Goal: Information Seeking & Learning: Learn about a topic

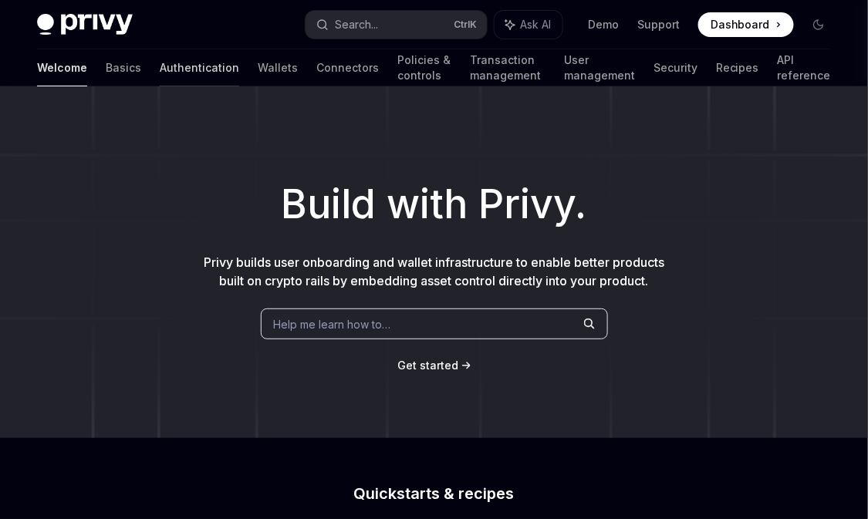
click at [160, 60] on link "Authentication" at bounding box center [200, 67] width 80 height 37
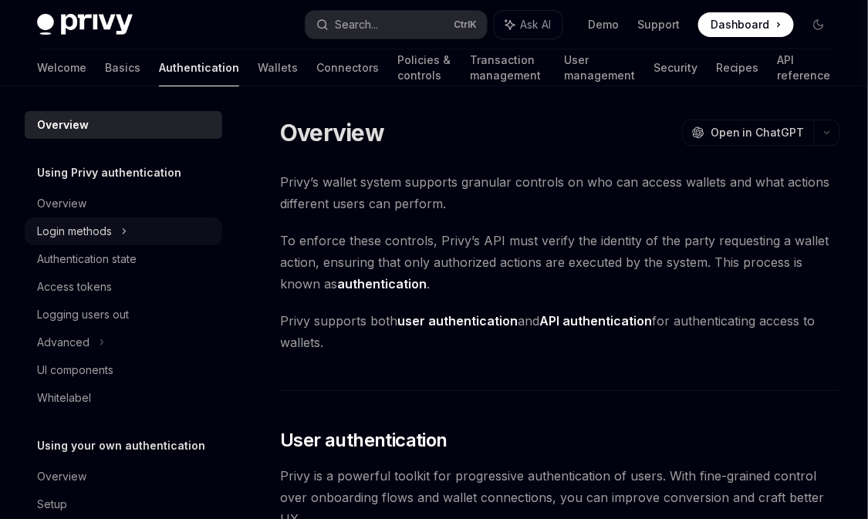
click at [100, 234] on div "Login methods" at bounding box center [74, 231] width 75 height 19
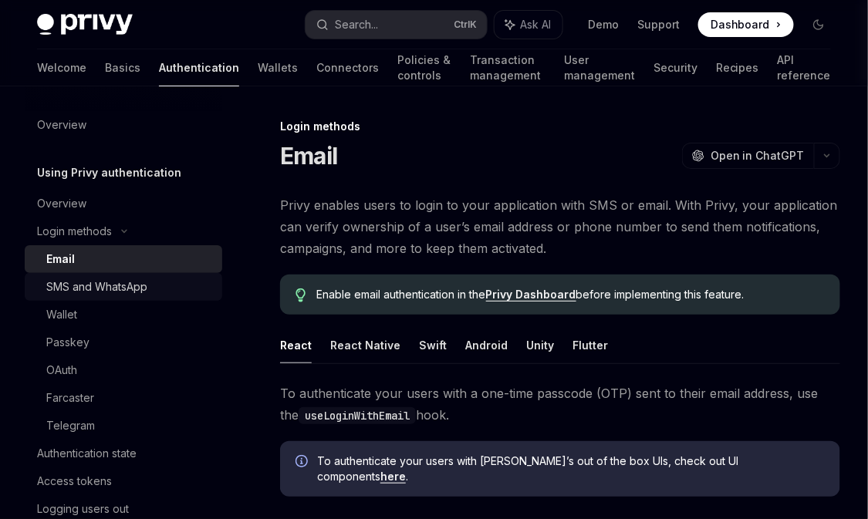
click at [104, 279] on div "SMS and WhatsApp" at bounding box center [96, 287] width 101 height 19
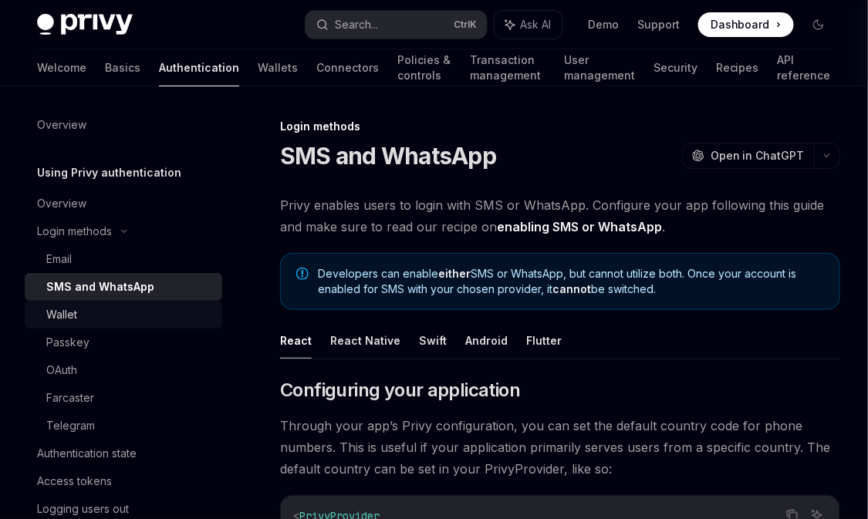
click at [104, 316] on div "Wallet" at bounding box center [129, 315] width 167 height 19
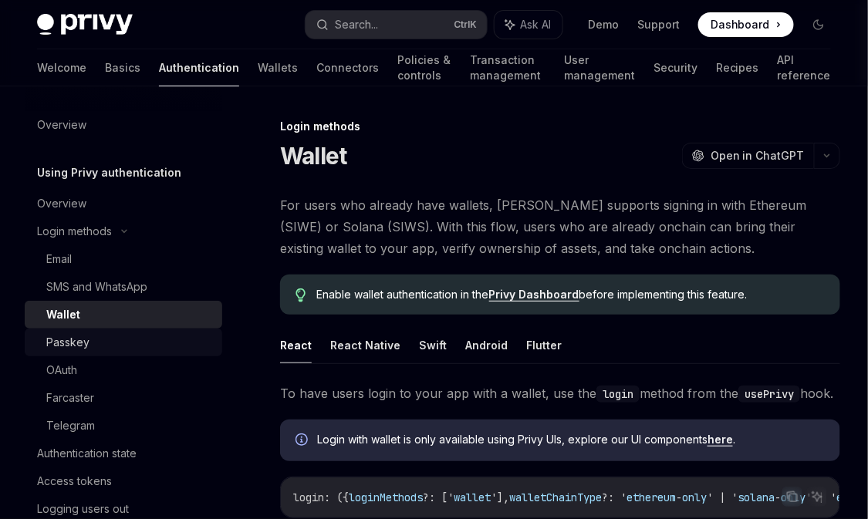
click at [118, 343] on div "Passkey" at bounding box center [129, 342] width 167 height 19
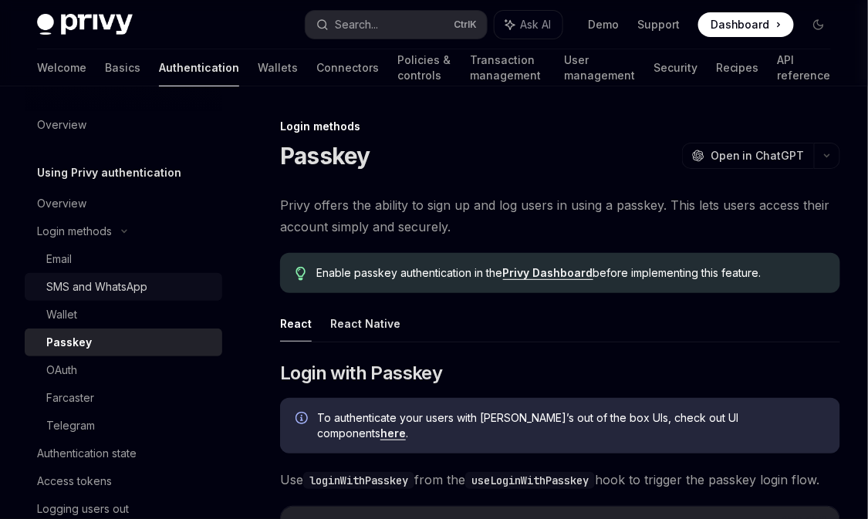
click at [117, 291] on div "SMS and WhatsApp" at bounding box center [96, 287] width 101 height 19
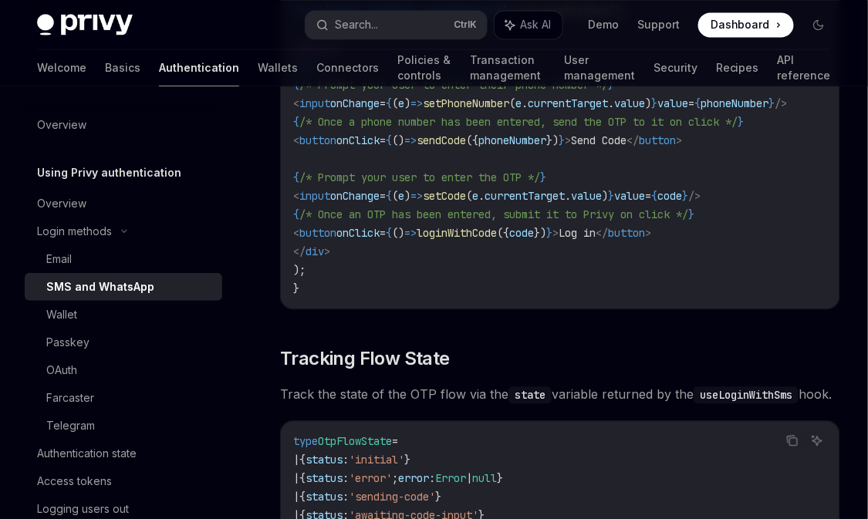
scroll to position [2225, 0]
click at [168, 312] on div "Wallet" at bounding box center [129, 315] width 167 height 19
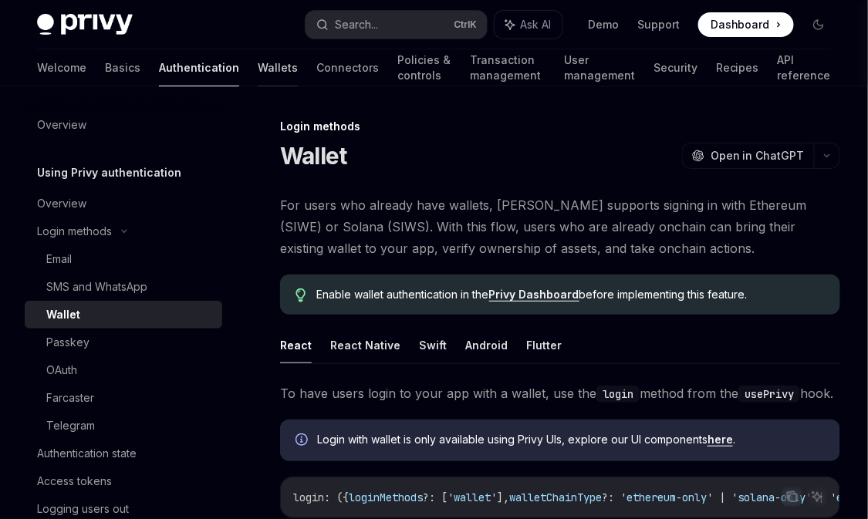
click at [258, 68] on link "Wallets" at bounding box center [278, 67] width 40 height 37
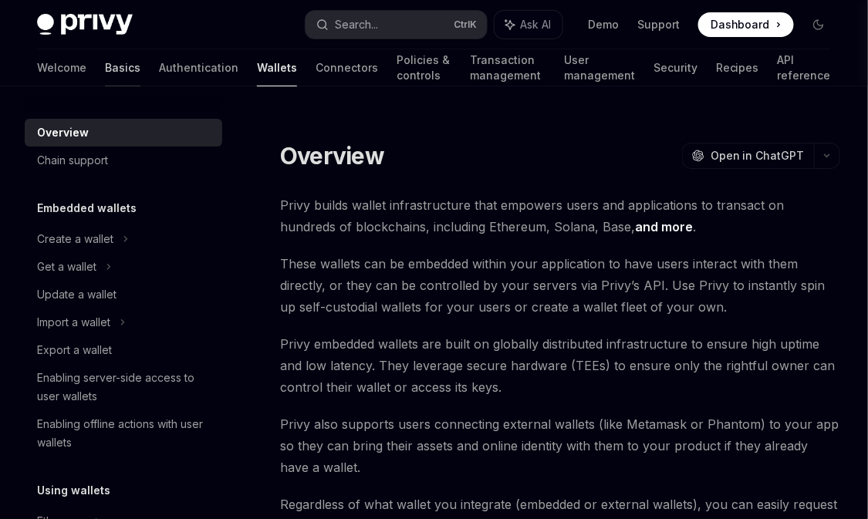
click at [105, 63] on link "Basics" at bounding box center [123, 67] width 36 height 37
type textarea "*"
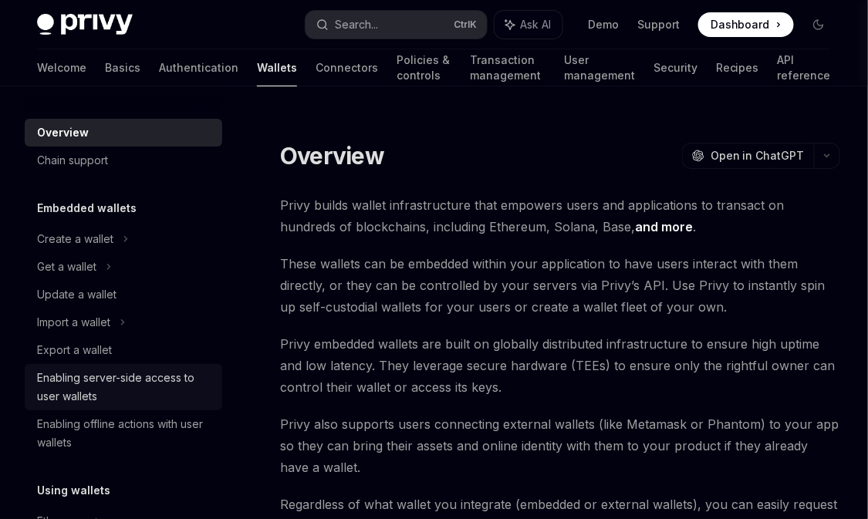
click at [132, 387] on div "Enabling server-side access to user wallets" at bounding box center [125, 387] width 176 height 37
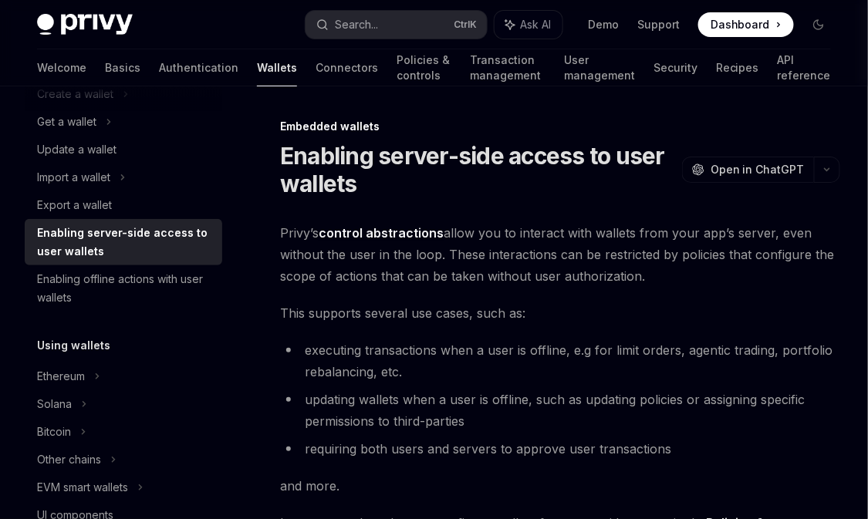
scroll to position [144, 0]
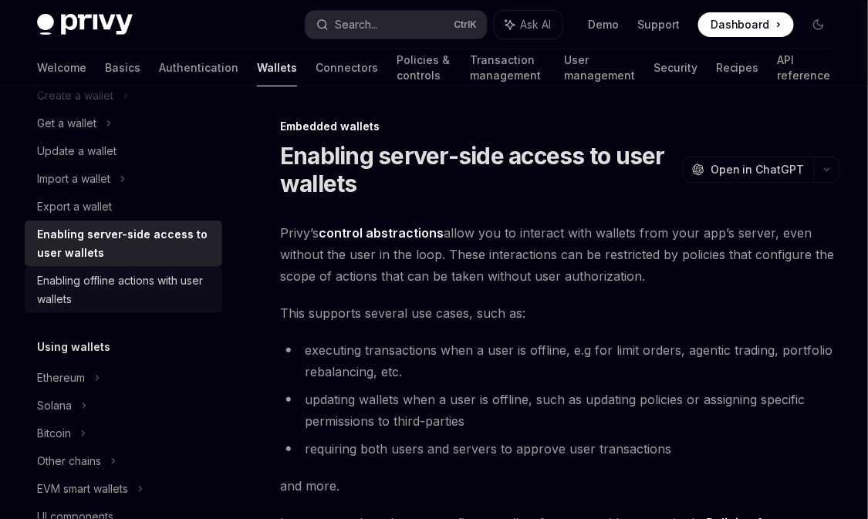
click at [129, 278] on div "Enabling offline actions with user wallets" at bounding box center [125, 290] width 176 height 37
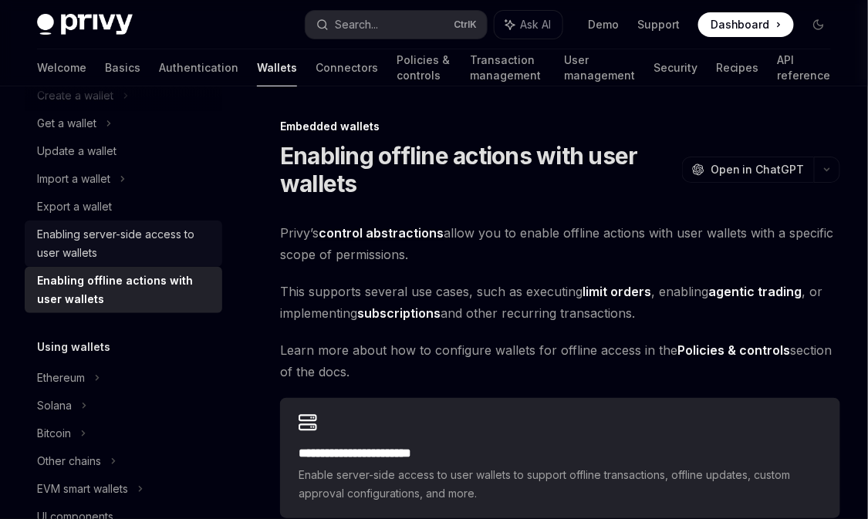
click at [140, 233] on div "Enabling server-side access to user wallets" at bounding box center [125, 243] width 176 height 37
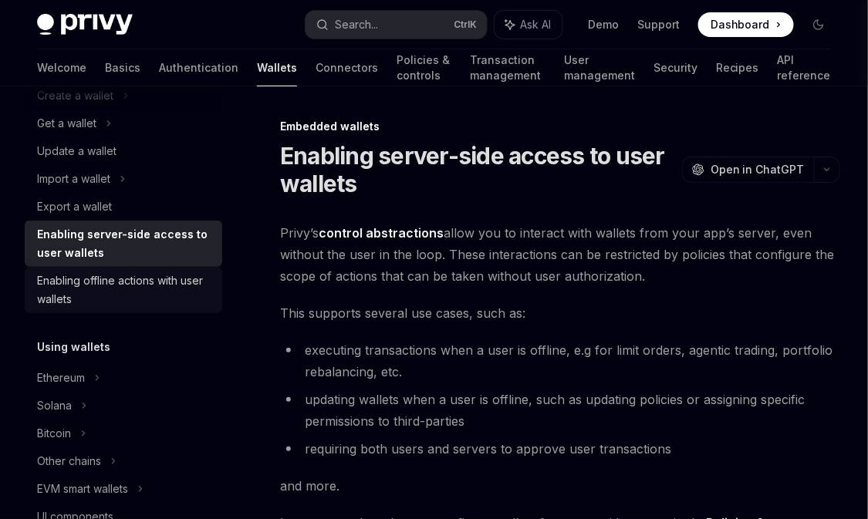
click at [132, 277] on div "Enabling offline actions with user wallets" at bounding box center [125, 290] width 176 height 37
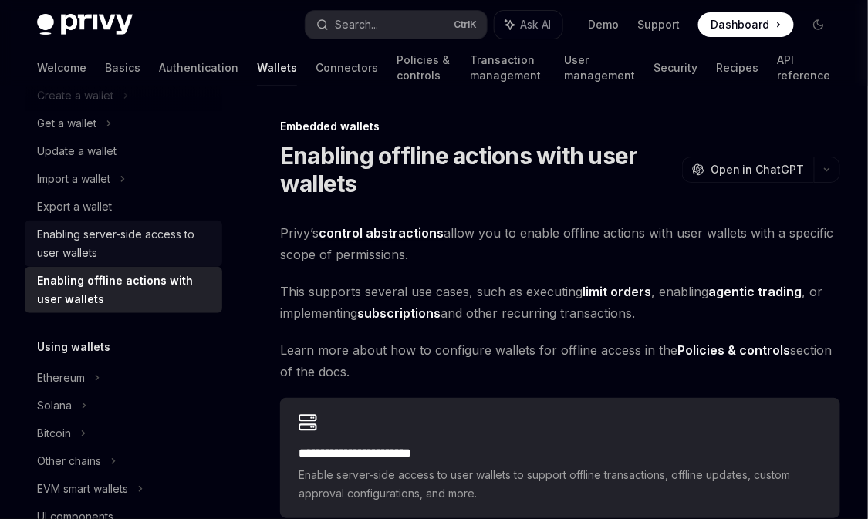
click at [124, 239] on div "Enabling server-side access to user wallets" at bounding box center [125, 243] width 176 height 37
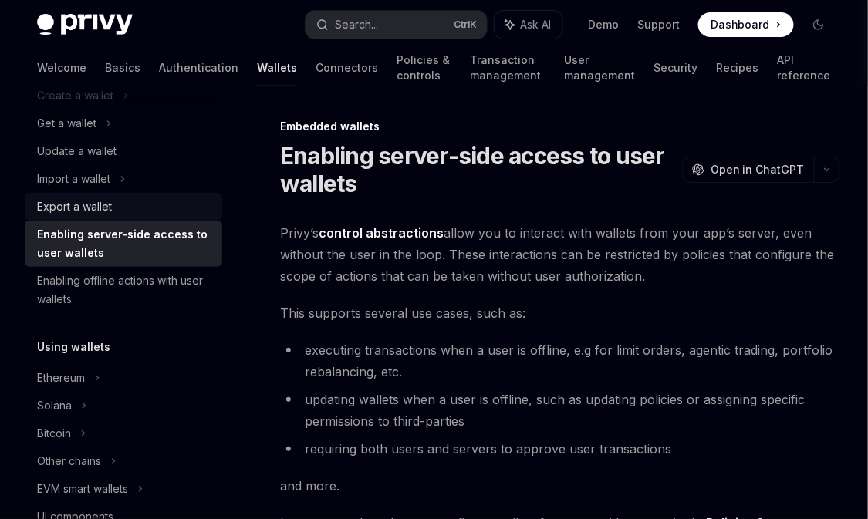
click at [121, 202] on div "Export a wallet" at bounding box center [125, 207] width 176 height 19
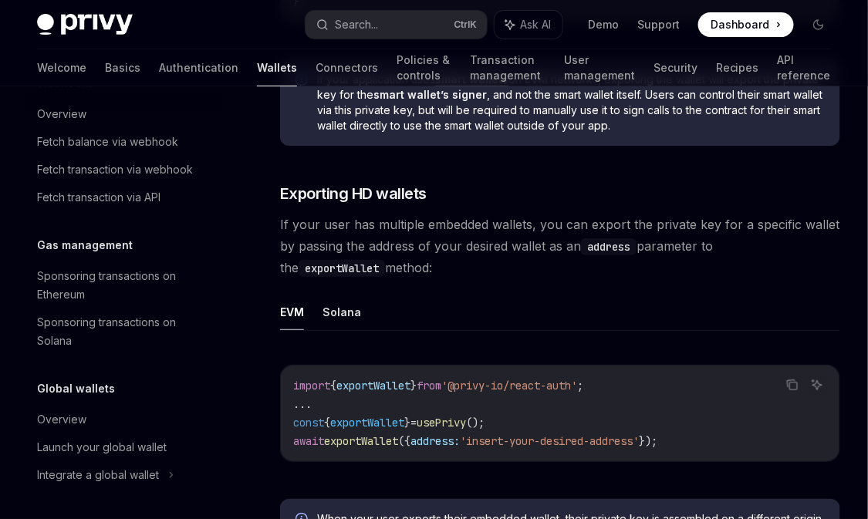
scroll to position [1693, 0]
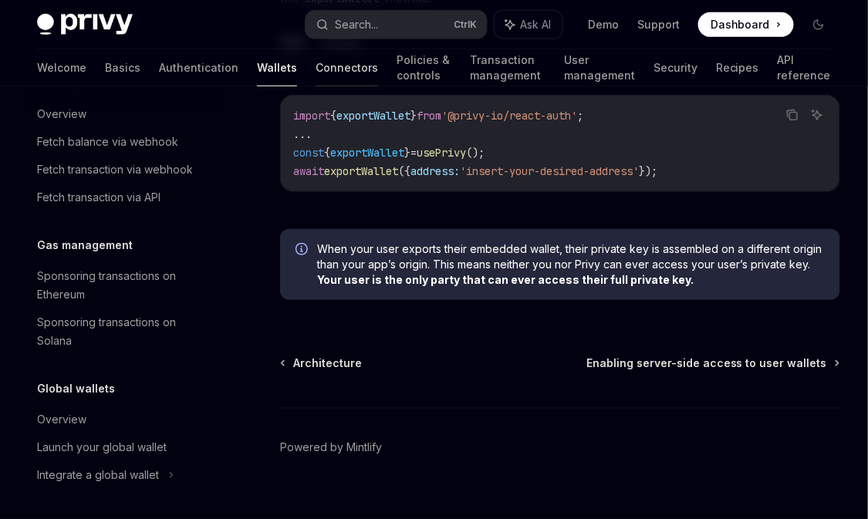
click at [316, 56] on link "Connectors" at bounding box center [347, 67] width 63 height 37
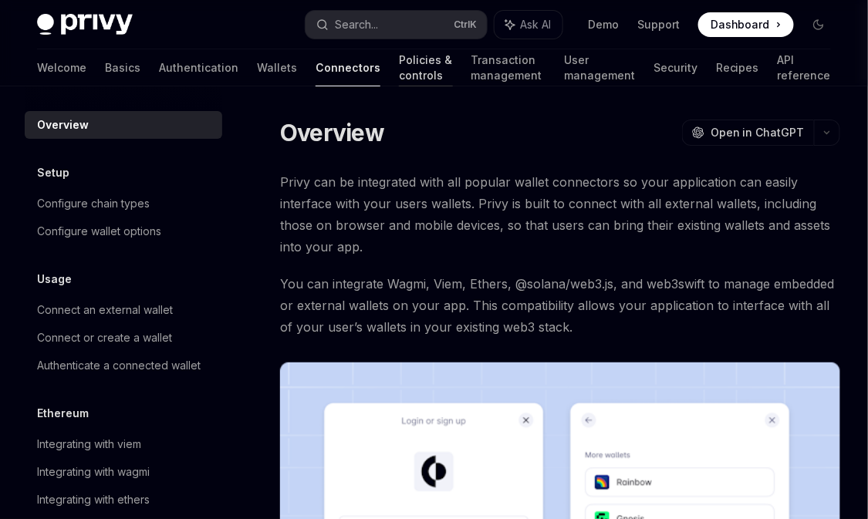
click at [399, 63] on link "Policies & controls" at bounding box center [426, 67] width 54 height 37
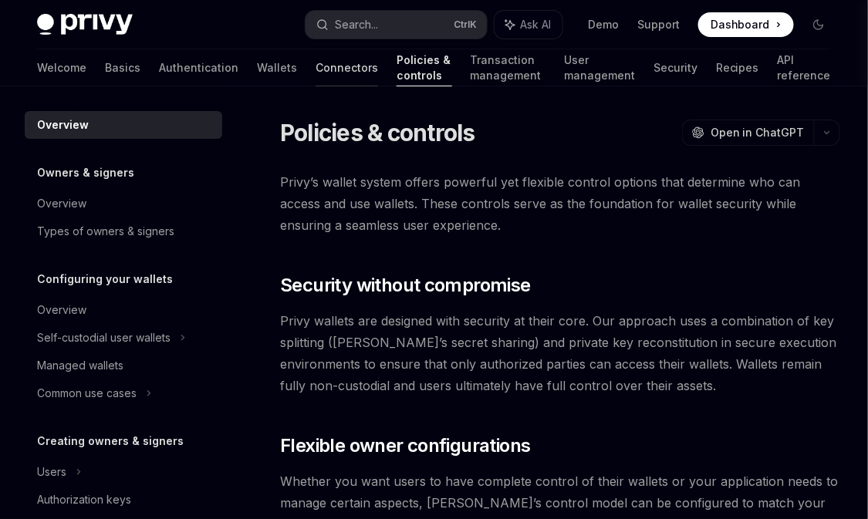
click at [316, 63] on link "Connectors" at bounding box center [347, 67] width 63 height 37
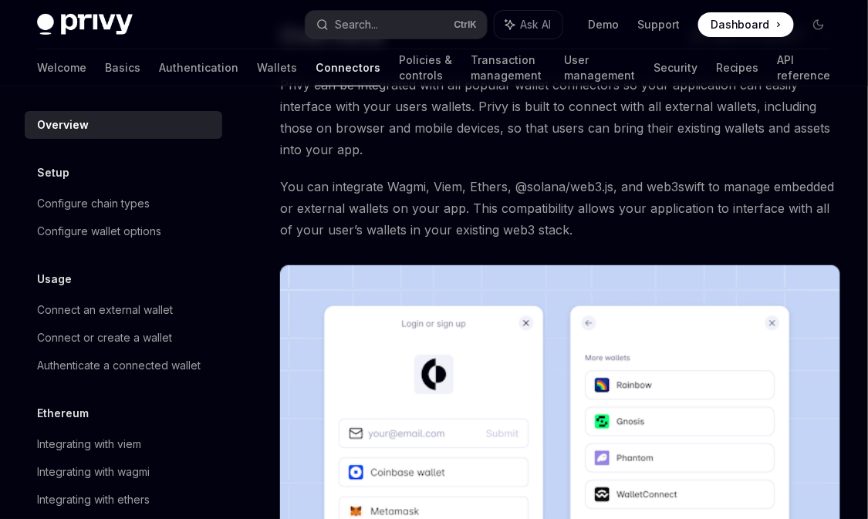
scroll to position [98, 0]
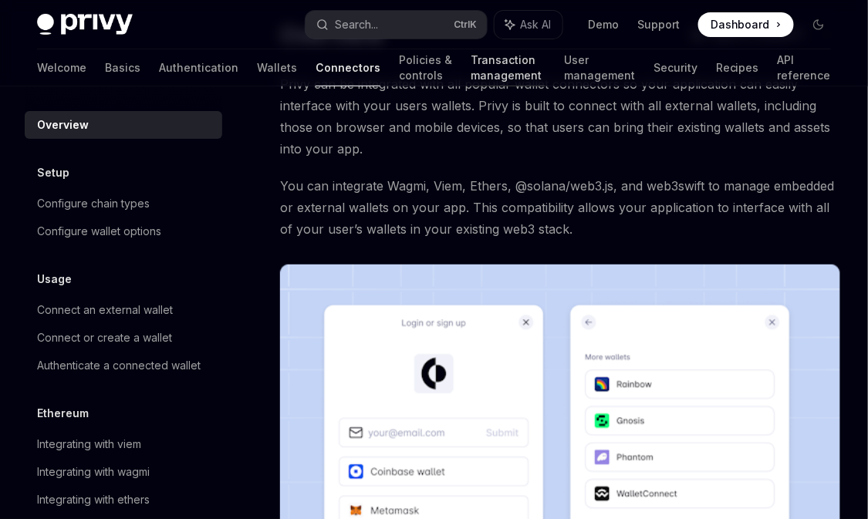
click at [472, 62] on link "Transaction management" at bounding box center [509, 67] width 74 height 37
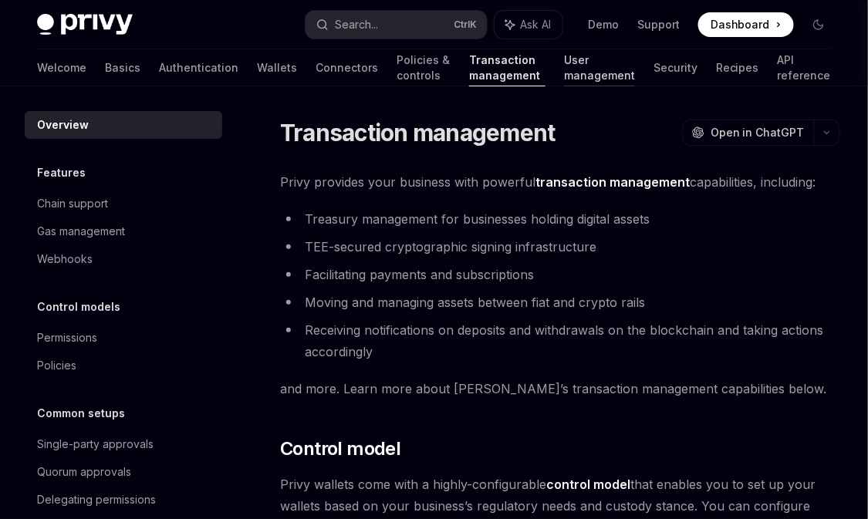
click at [564, 57] on link "User management" at bounding box center [599, 67] width 71 height 37
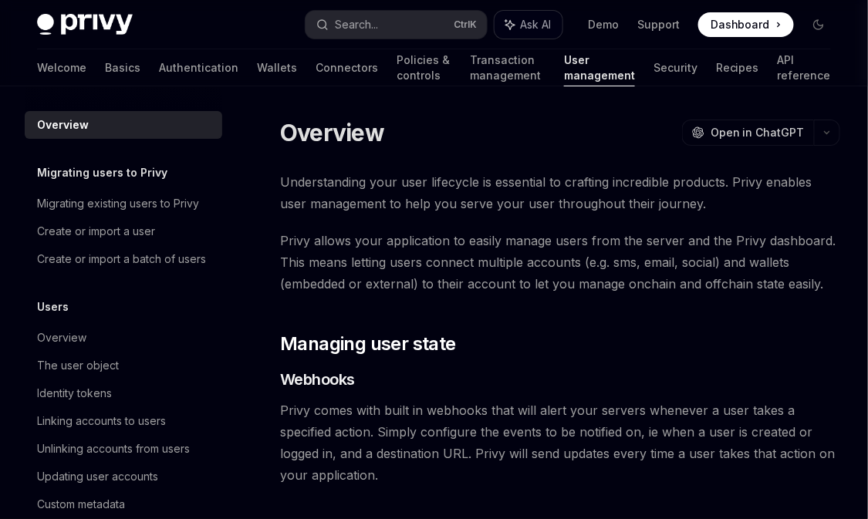
click at [543, 19] on span "Ask AI" at bounding box center [536, 24] width 31 height 15
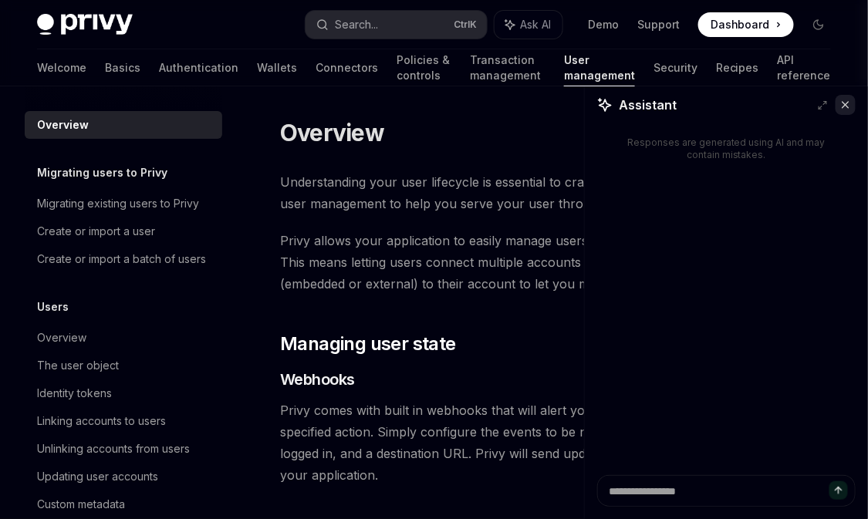
click at [852, 109] on button at bounding box center [846, 105] width 20 height 20
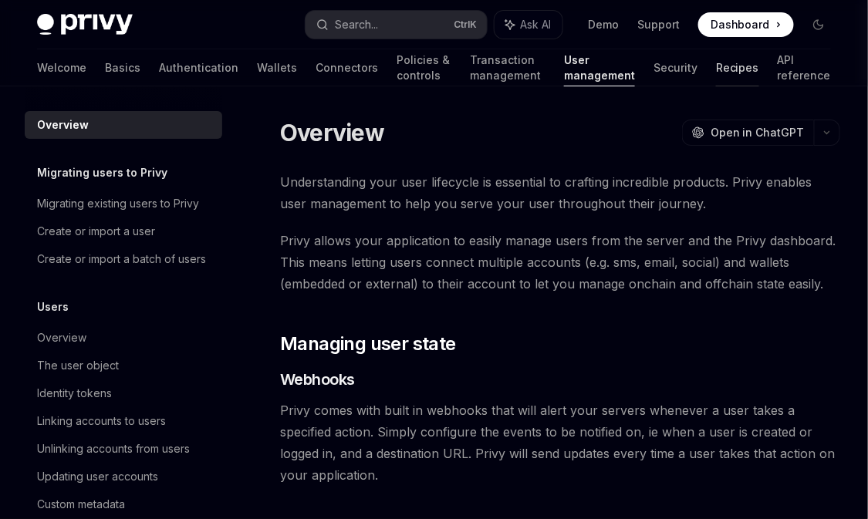
click at [746, 71] on link "Recipes" at bounding box center [737, 67] width 43 height 37
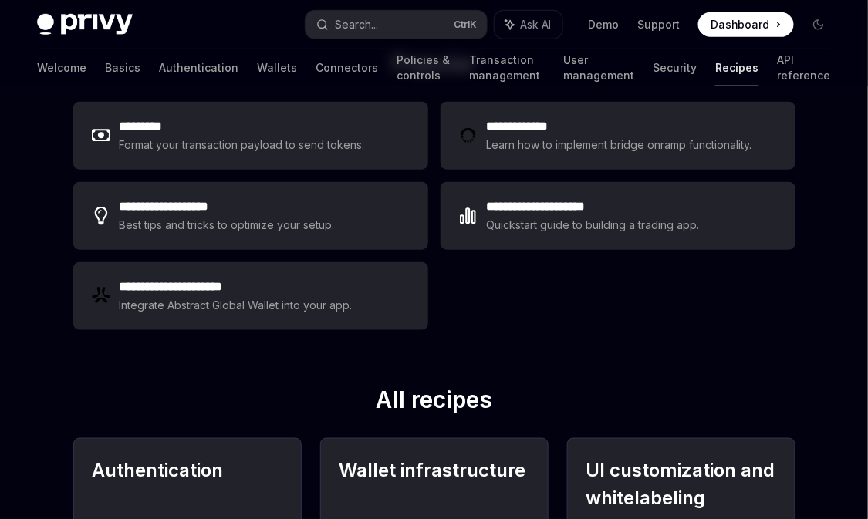
scroll to position [266, 0]
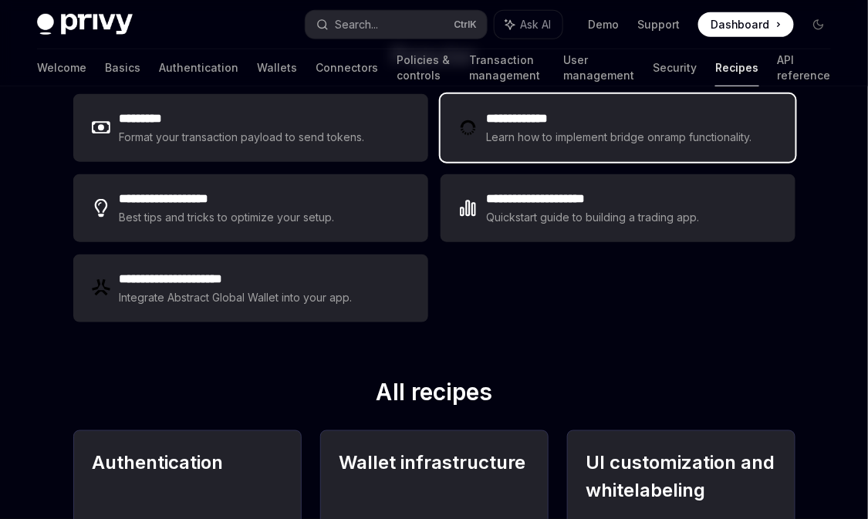
click at [485, 132] on div "**********" at bounding box center [618, 128] width 355 height 68
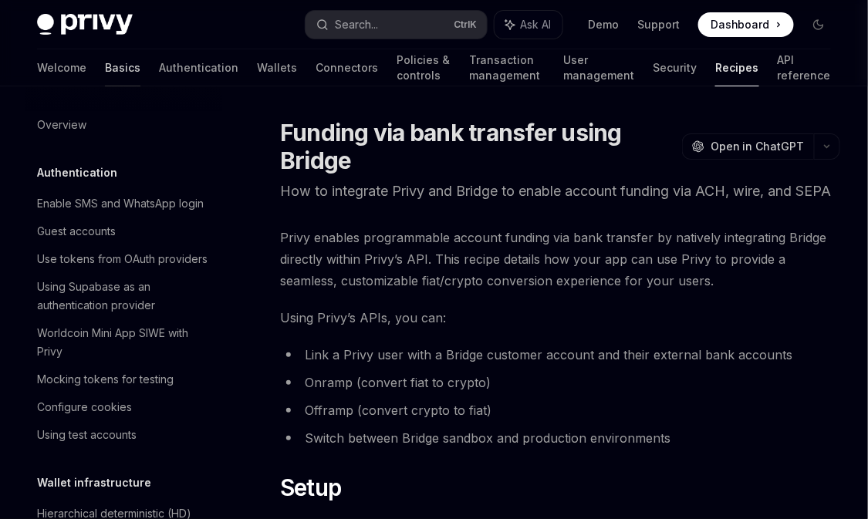
click at [105, 63] on link "Basics" at bounding box center [123, 67] width 36 height 37
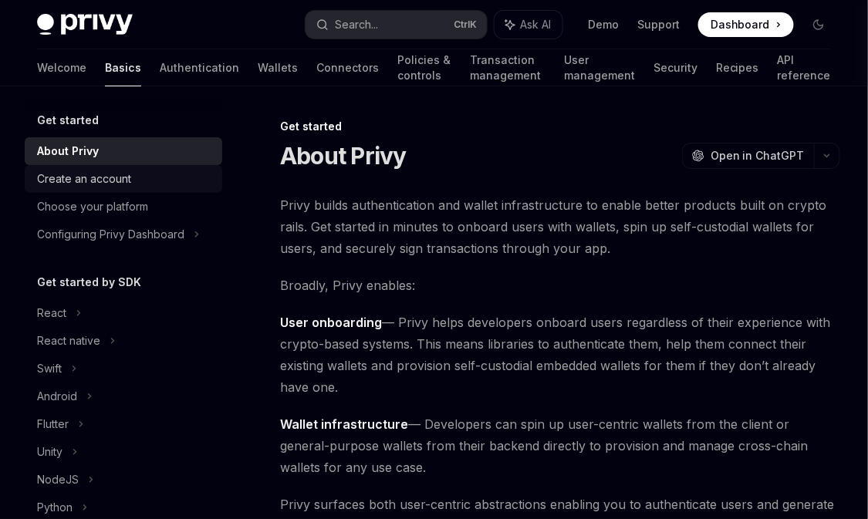
click at [91, 188] on link "Create an account" at bounding box center [124, 179] width 198 height 28
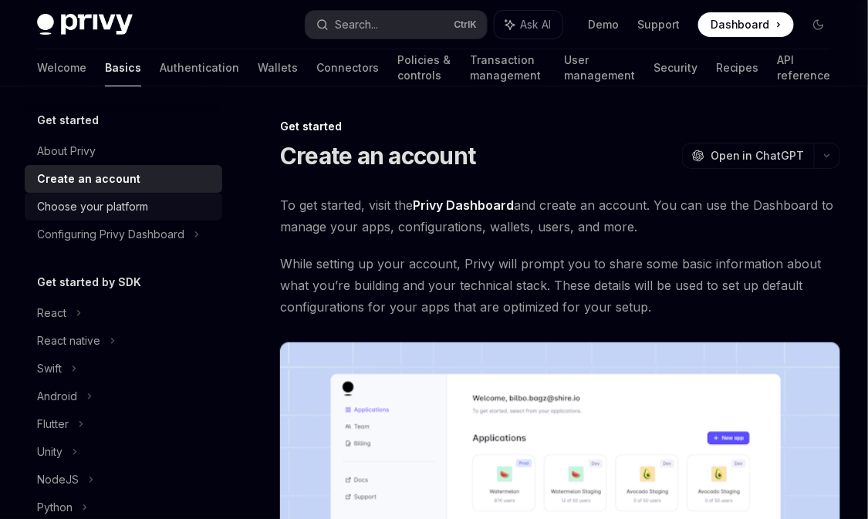
click at [108, 203] on div "Choose your platform" at bounding box center [92, 207] width 111 height 19
type textarea "*"
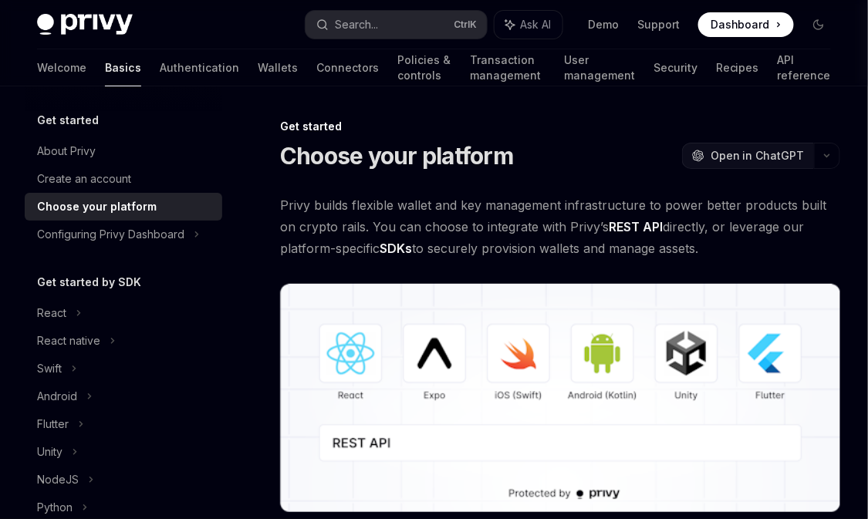
click at [756, 154] on span "Open in ChatGPT" at bounding box center [758, 155] width 94 height 15
